Goal: Task Accomplishment & Management: Manage account settings

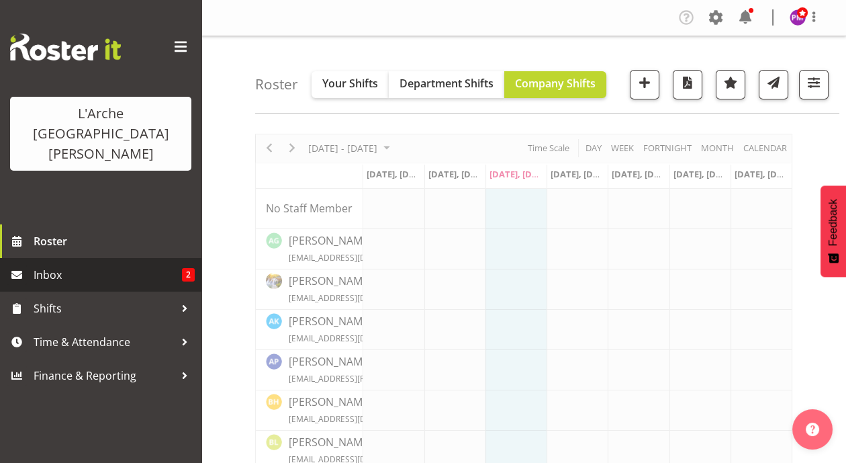
click at [141, 265] on span "Inbox" at bounding box center [108, 275] width 148 height 20
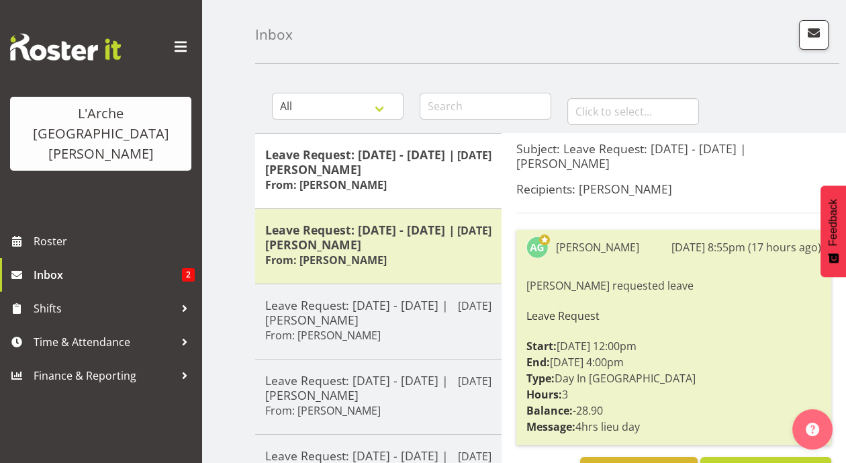
scroll to position [48, 0]
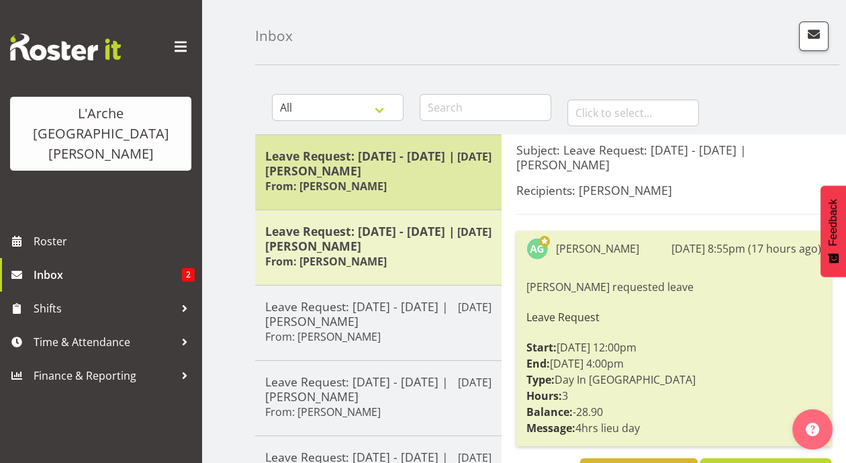
click at [377, 179] on h6 "From: [PERSON_NAME]" at bounding box center [326, 185] width 122 height 13
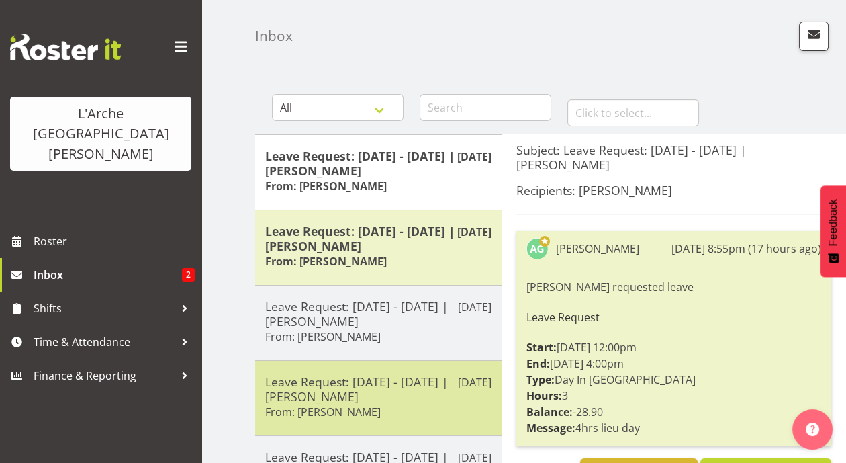
click at [357, 405] on h6 "From: [PERSON_NAME]" at bounding box center [322, 411] width 115 height 13
